Goal: Task Accomplishment & Management: Use online tool/utility

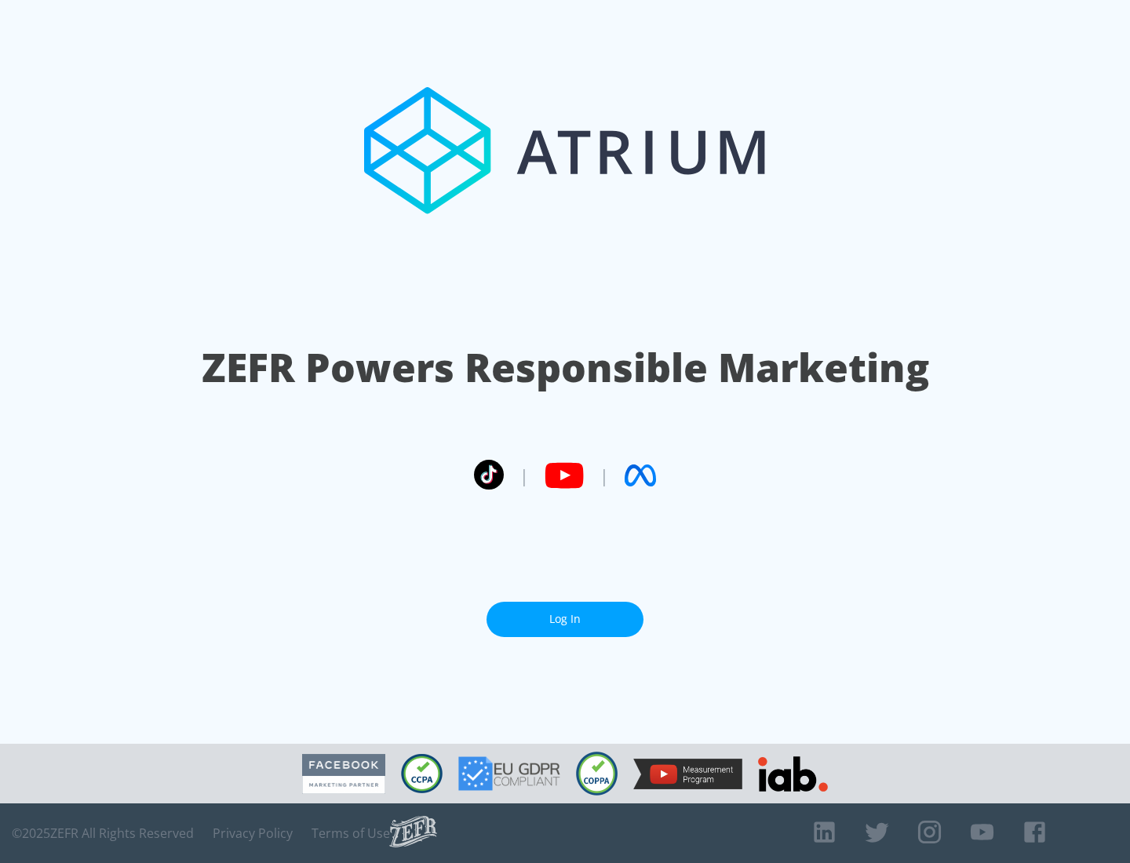
click at [565, 619] on link "Log In" at bounding box center [565, 619] width 157 height 35
